Goal: Find specific page/section: Find specific page/section

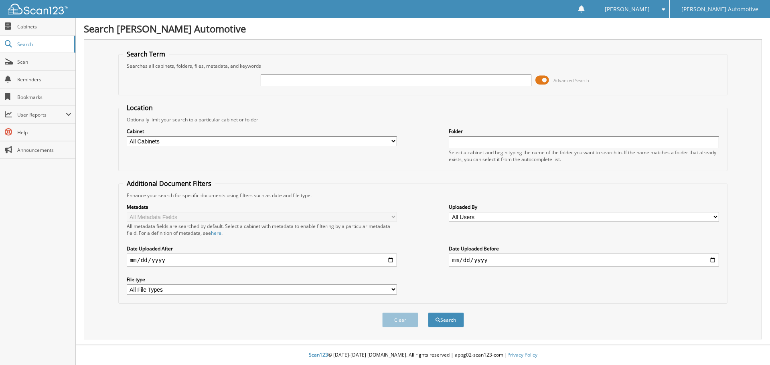
click at [306, 80] on input "text" at bounding box center [396, 80] width 270 height 12
type input "24761"
click at [428, 313] on button "Search" at bounding box center [446, 320] width 36 height 15
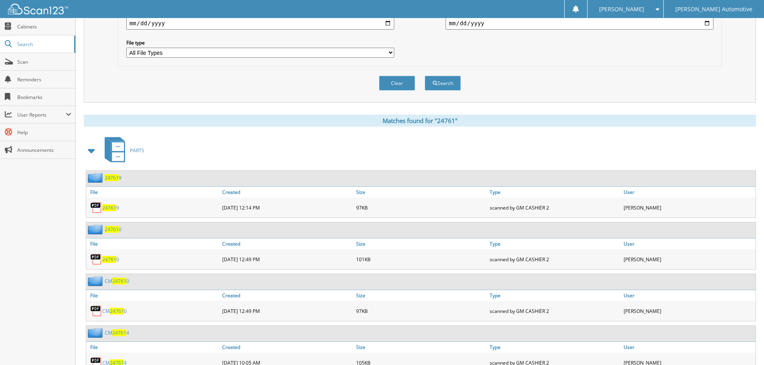
scroll to position [241, 0]
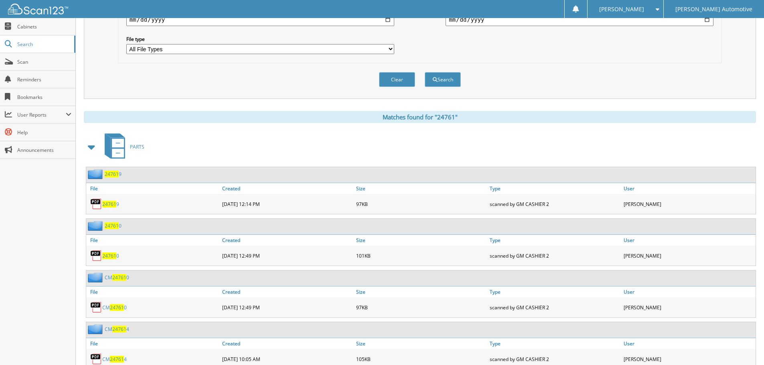
click at [87, 148] on span at bounding box center [91, 147] width 11 height 14
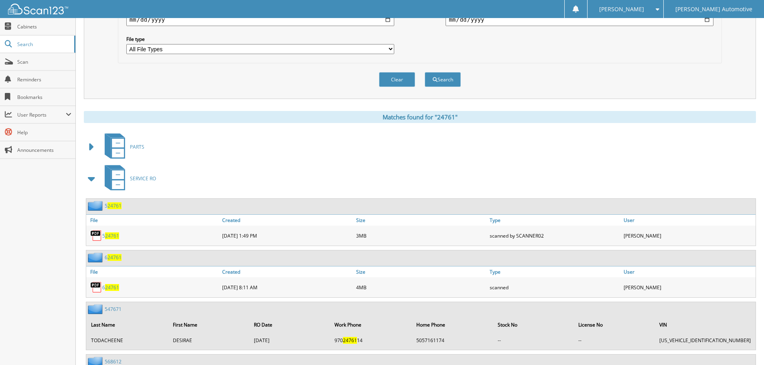
click at [91, 177] on span at bounding box center [91, 179] width 11 height 14
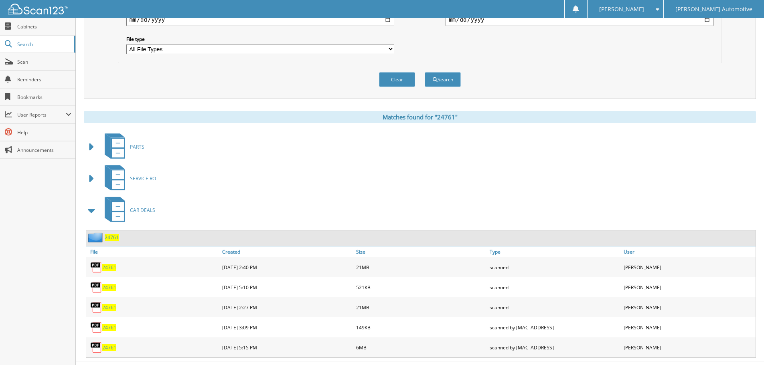
click at [110, 236] on span "24761" at bounding box center [112, 237] width 14 height 7
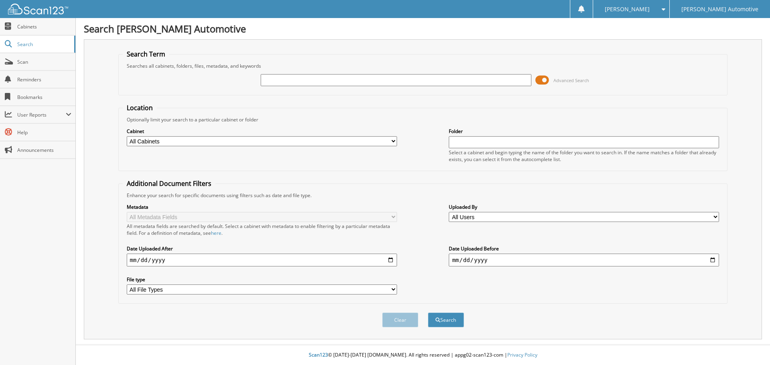
click at [349, 28] on h1 "Search [PERSON_NAME] Automotive" at bounding box center [423, 28] width 678 height 13
click at [20, 26] on span "Cabinets" at bounding box center [44, 26] width 54 height 7
